Goal: Transaction & Acquisition: Purchase product/service

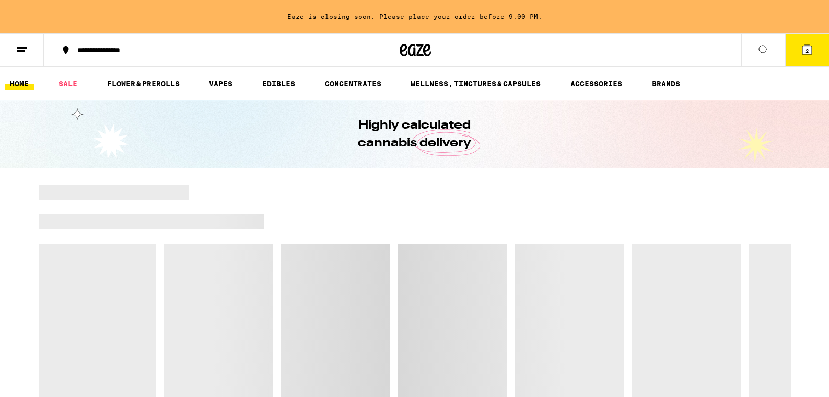
click at [817, 55] on button "2" at bounding box center [808, 50] width 44 height 32
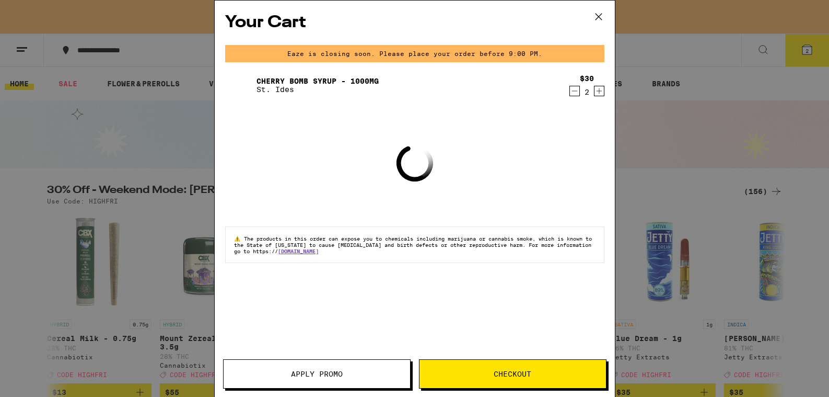
click at [491, 365] on button "Checkout" at bounding box center [513, 373] width 188 height 29
